Goal: Task Accomplishment & Management: Complete application form

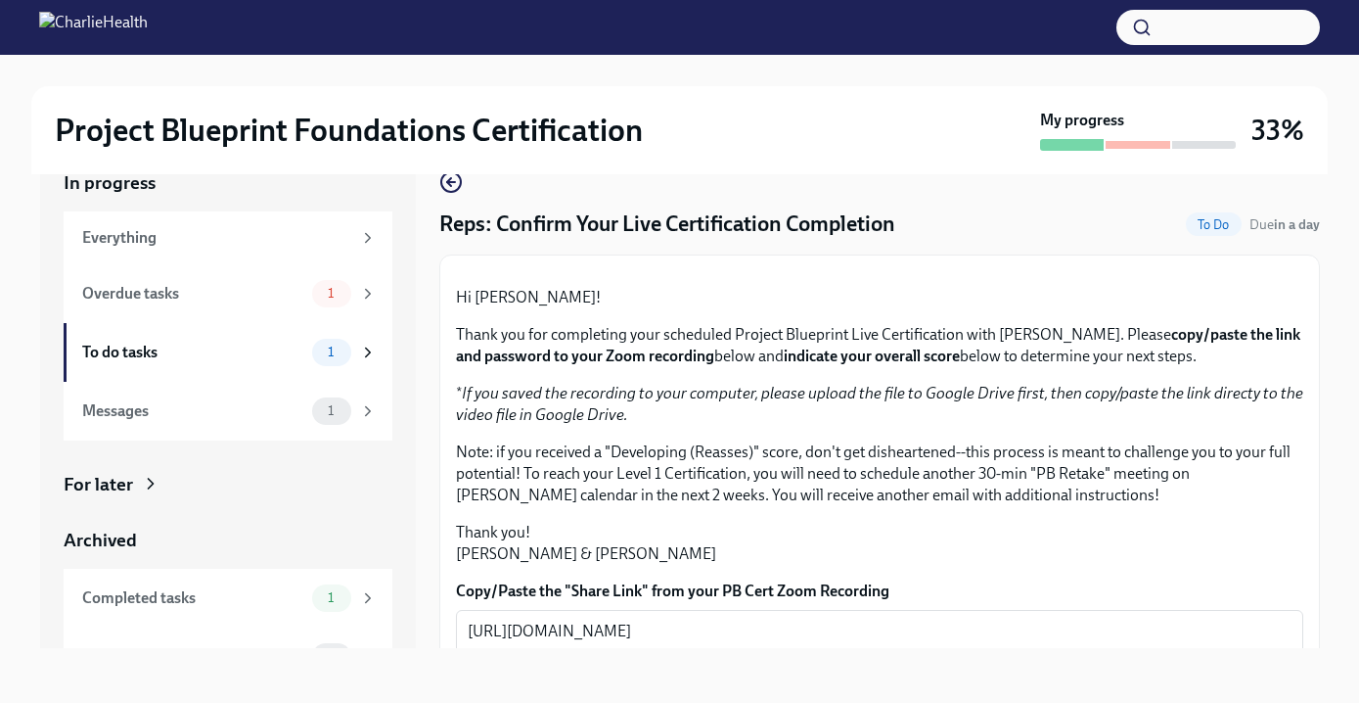
scroll to position [512, 0]
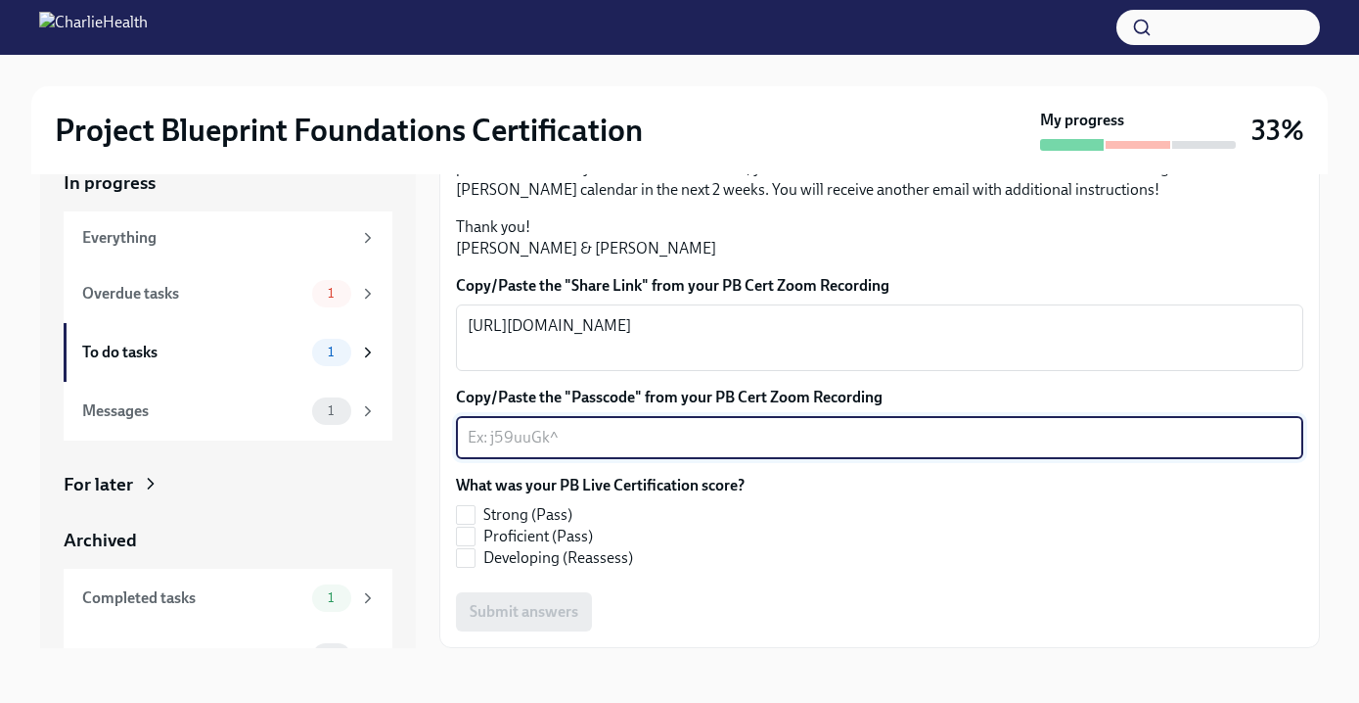
click at [711, 437] on textarea "Copy/Paste the "Passcode" from your PB Cert Zoom Recording" at bounding box center [880, 437] width 824 height 23
paste textarea "$0DrJn+s"
type textarea "$0DrJn+s"
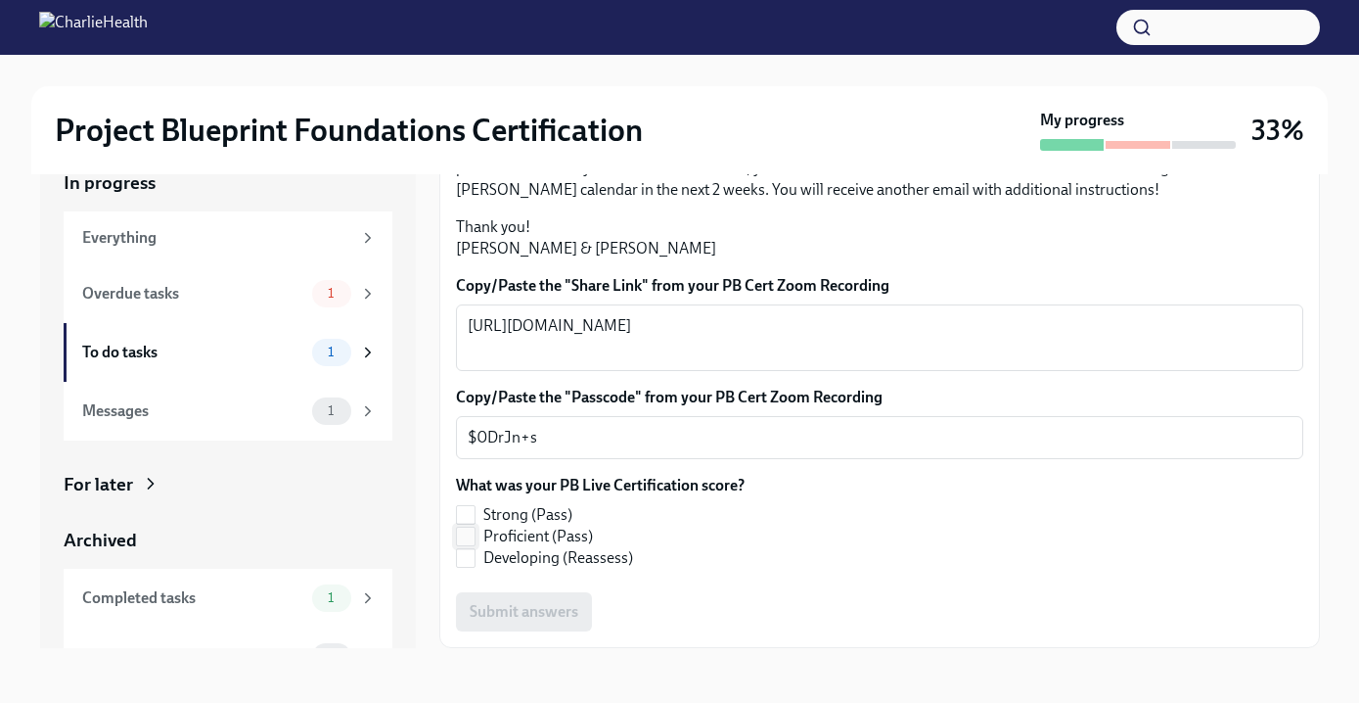
click at [469, 532] on input "Proficient (Pass)" at bounding box center [466, 536] width 18 height 18
checkbox input "true"
click at [565, 608] on span "Submit answers" at bounding box center [524, 612] width 109 height 20
click at [251, 298] on div "Overdue tasks" at bounding box center [193, 294] width 222 height 22
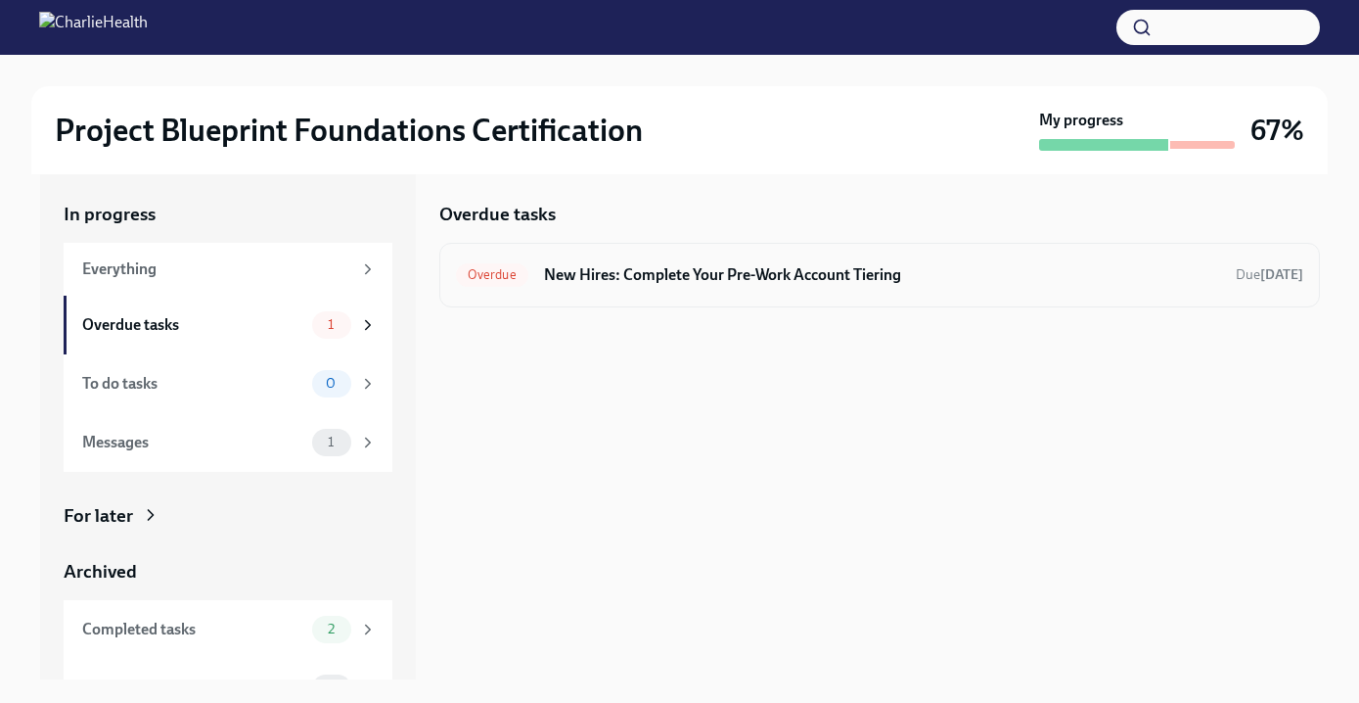
click at [629, 270] on h6 "New Hires: Complete Your Pre-Work Account Tiering" at bounding box center [882, 275] width 676 height 22
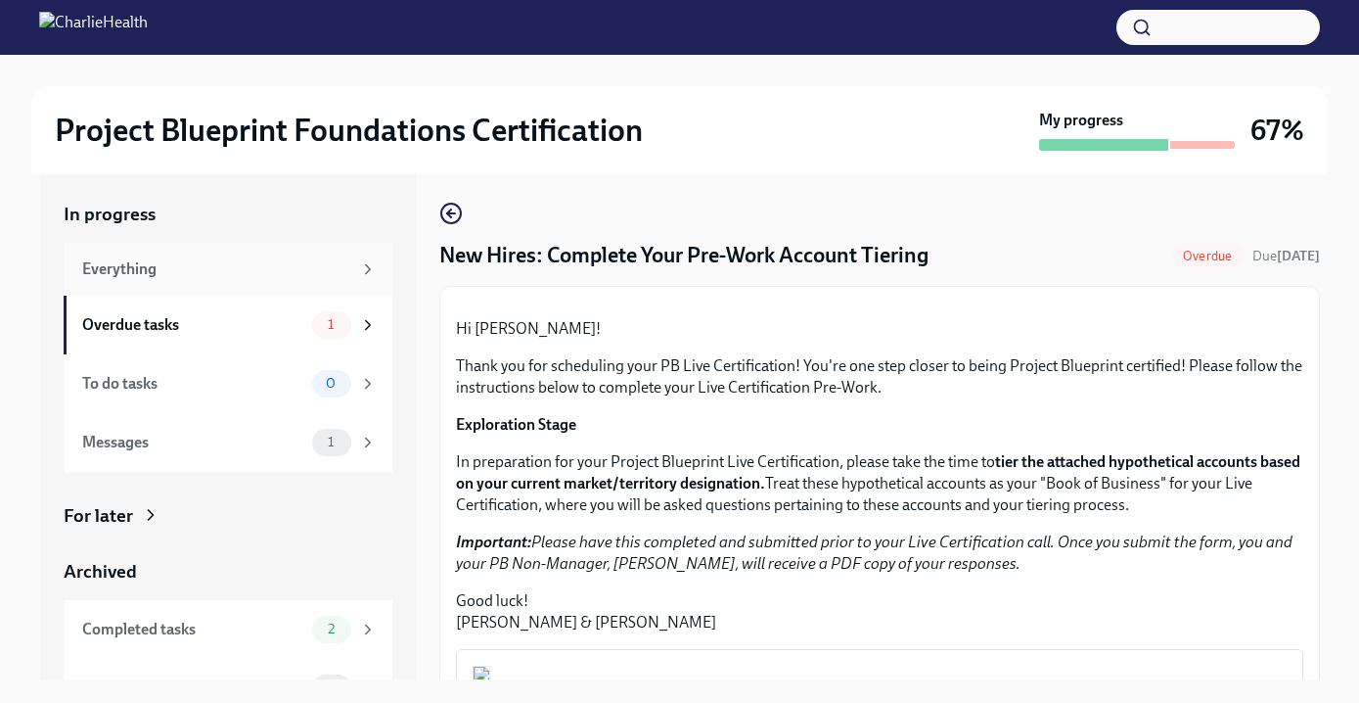
click at [243, 268] on div "Everything" at bounding box center [216, 269] width 269 height 22
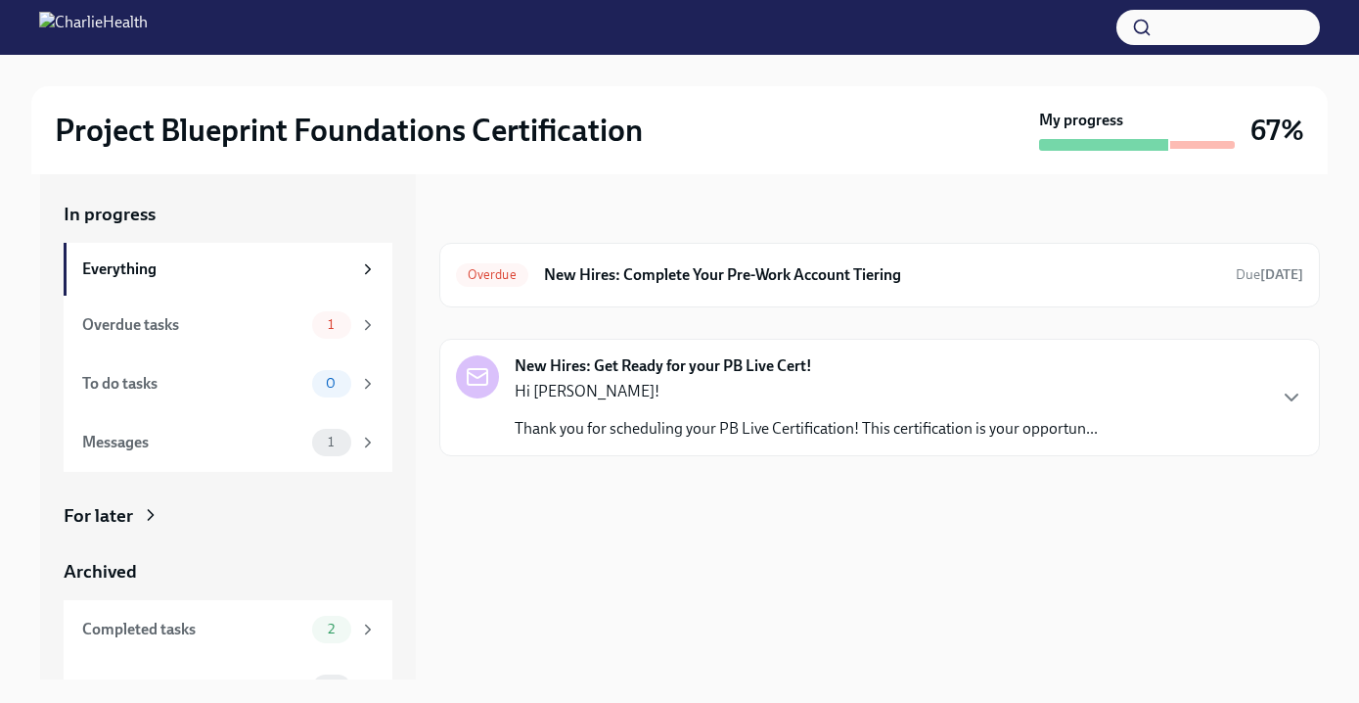
scroll to position [38, 0]
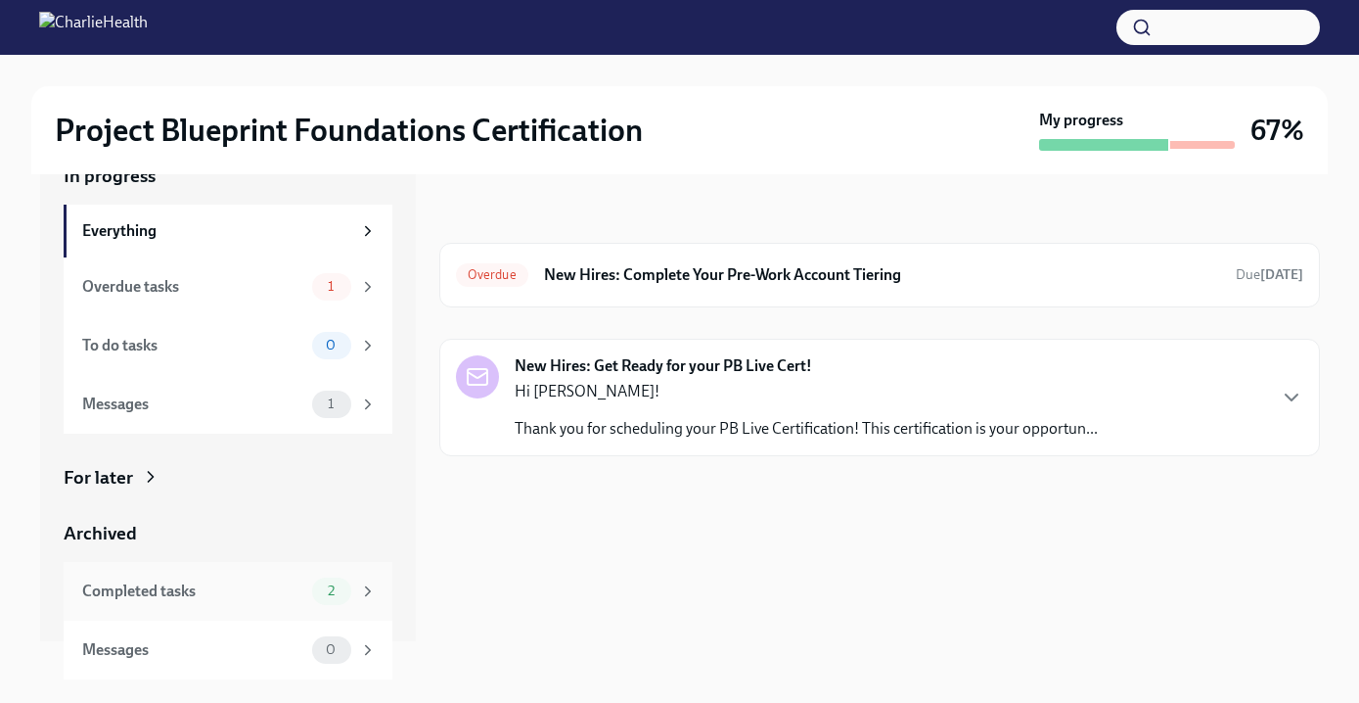
click at [259, 601] on div "Completed tasks" at bounding box center [193, 591] width 222 height 22
